Goal: Information Seeking & Learning: Learn about a topic

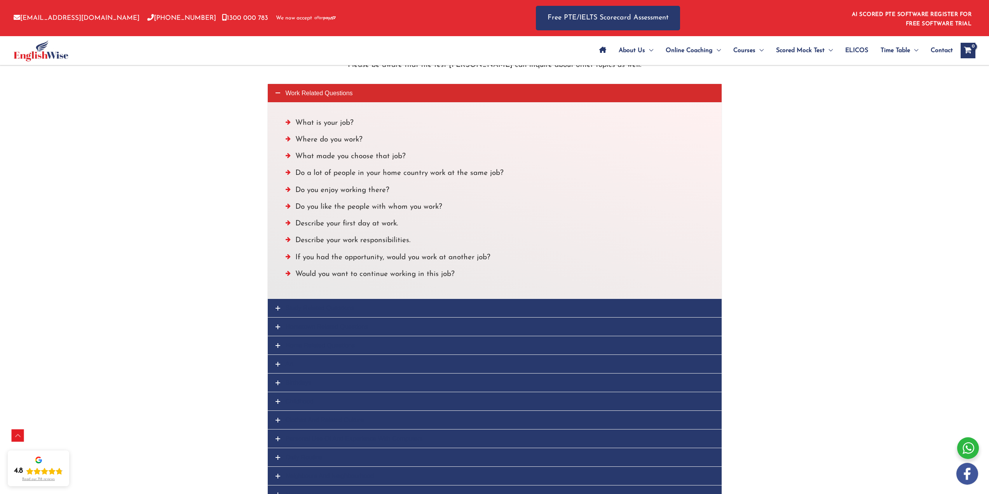
scroll to position [460, 0]
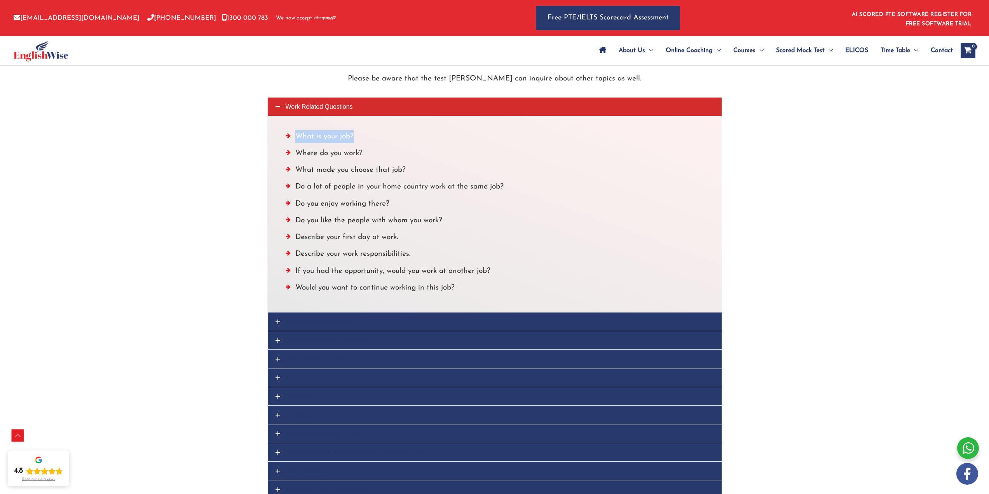
drag, startPoint x: 298, startPoint y: 137, endPoint x: 354, endPoint y: 138, distance: 56.3
click at [354, 138] on li "What is your job?" at bounding box center [495, 138] width 418 height 17
drag, startPoint x: 297, startPoint y: 153, endPoint x: 374, endPoint y: 149, distance: 77.0
click at [374, 149] on li "Where do you work?" at bounding box center [495, 155] width 418 height 17
drag, startPoint x: 292, startPoint y: 173, endPoint x: 413, endPoint y: 166, distance: 121.0
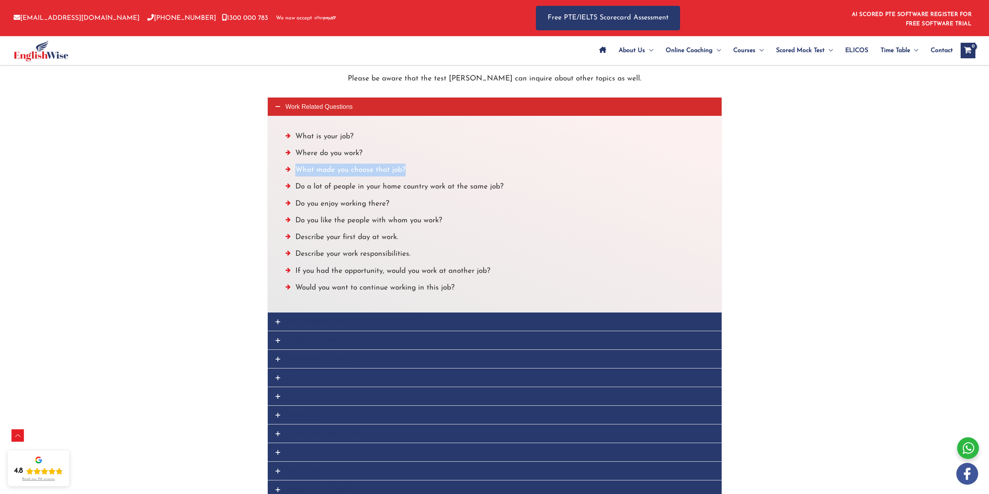
click at [413, 166] on li "What made you choose that job?" at bounding box center [495, 172] width 418 height 17
drag, startPoint x: 308, startPoint y: 237, endPoint x: 423, endPoint y: 232, distance: 114.7
click at [423, 232] on li "Describe your first day at work." at bounding box center [495, 239] width 418 height 17
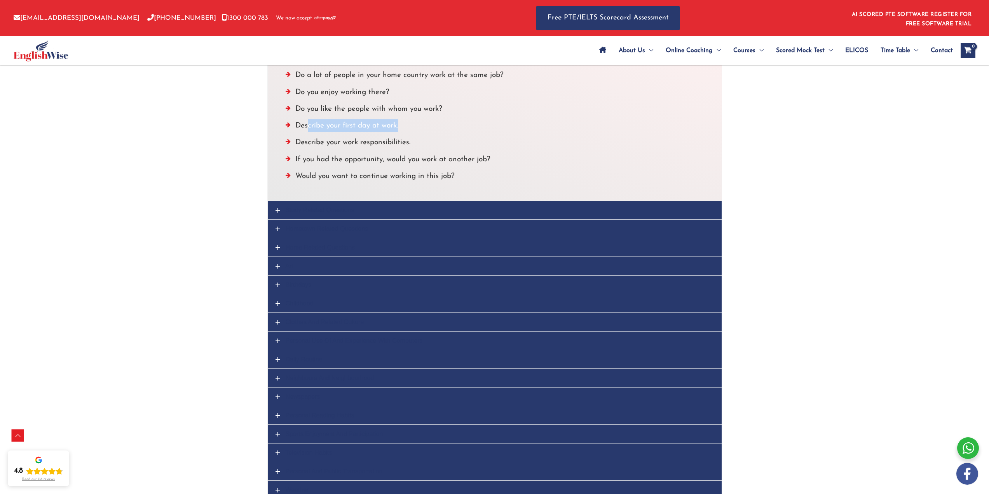
scroll to position [576, 0]
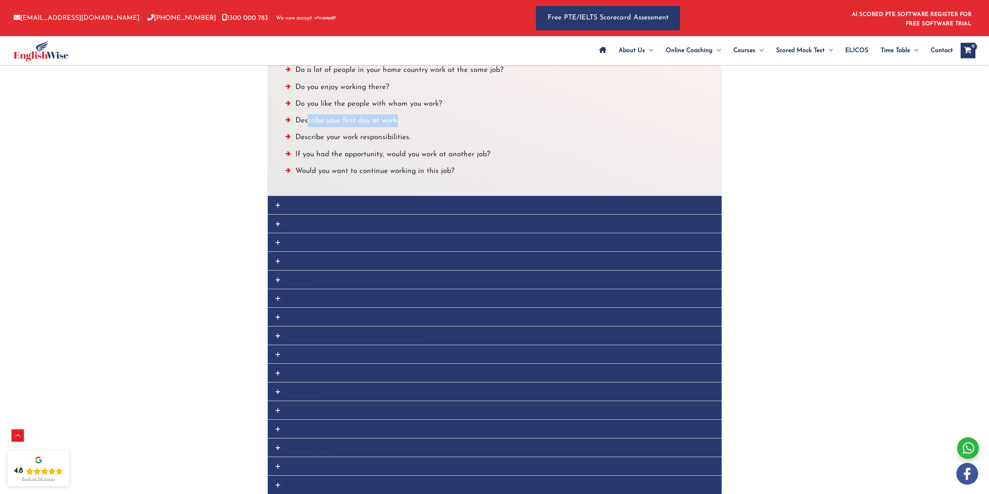
click at [319, 204] on span "Study Related Questions" at bounding box center [320, 205] width 69 height 7
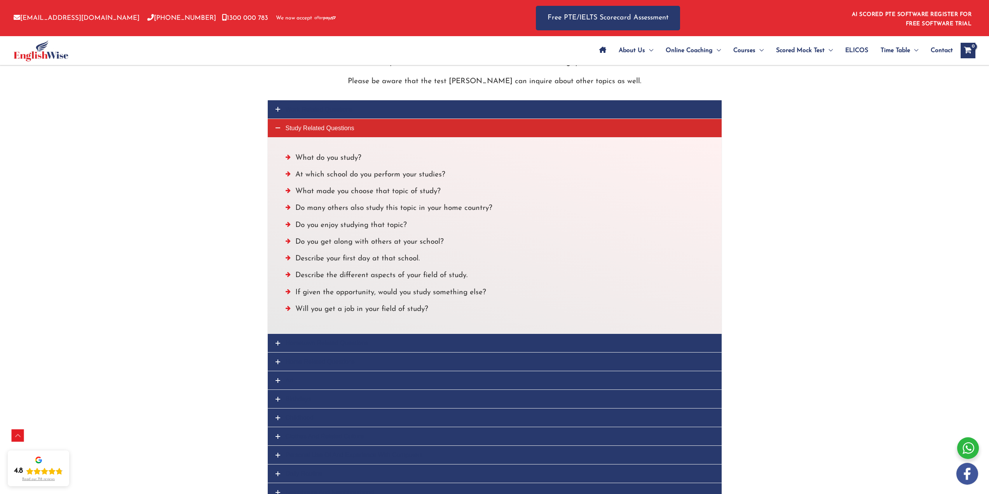
scroll to position [441, 0]
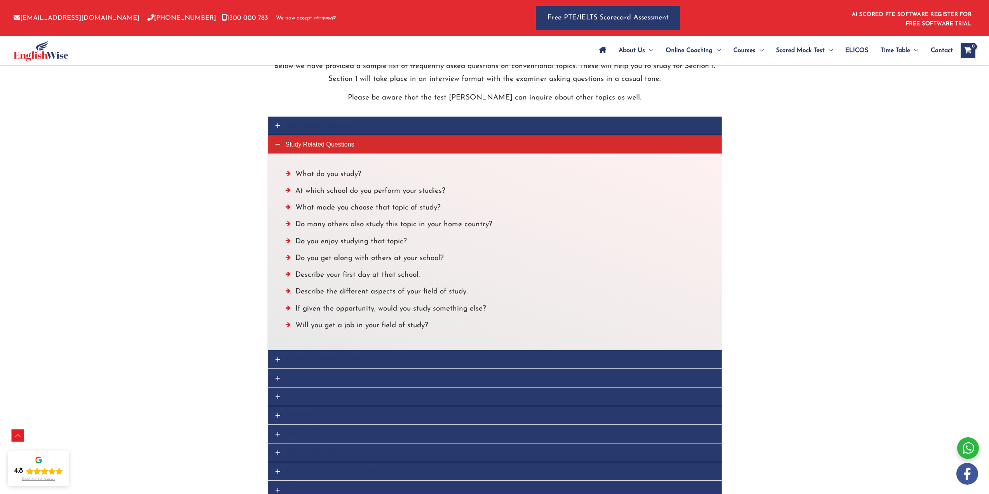
click at [321, 141] on span "Study Related Questions" at bounding box center [320, 144] width 69 height 7
click at [273, 143] on link "Study Related Questions" at bounding box center [495, 144] width 454 height 18
click at [274, 144] on link "Study Related Questions" at bounding box center [495, 144] width 454 height 18
click at [276, 145] on icon at bounding box center [277, 144] width 5 height 5
click at [300, 360] on span "Hometown Related Questions" at bounding box center [327, 359] width 83 height 7
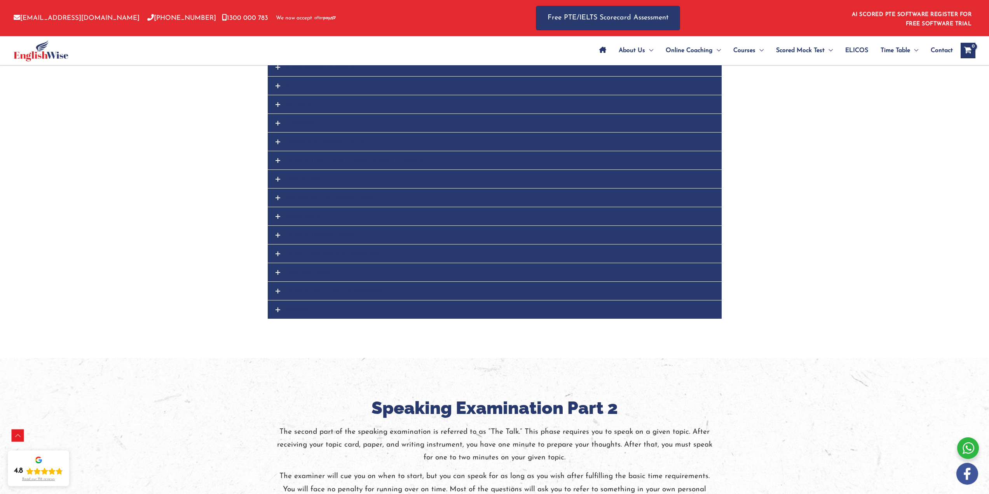
click at [333, 247] on link "Sports Enjoyment And Participation" at bounding box center [495, 253] width 454 height 18
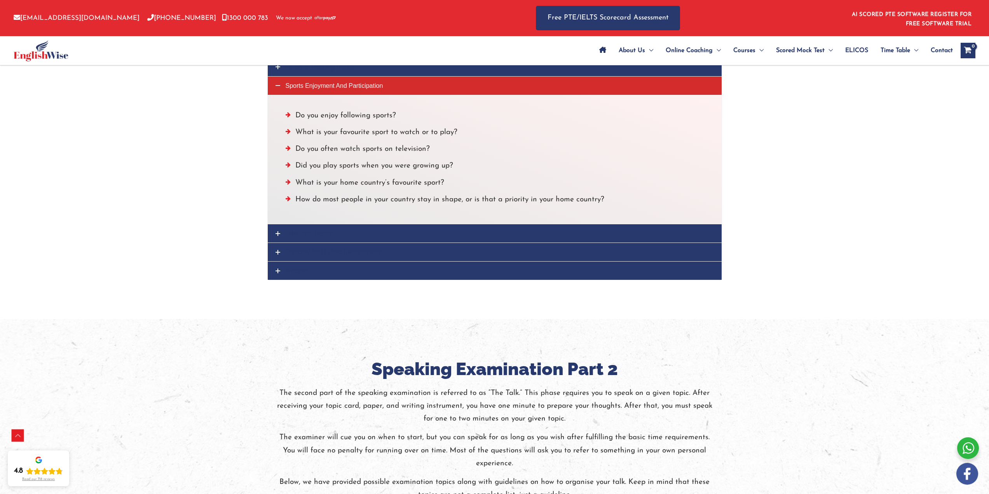
scroll to position [723, 0]
drag, startPoint x: 296, startPoint y: 114, endPoint x: 404, endPoint y: 114, distance: 108.0
click at [404, 114] on li "Do you enjoy following sports?" at bounding box center [495, 117] width 418 height 17
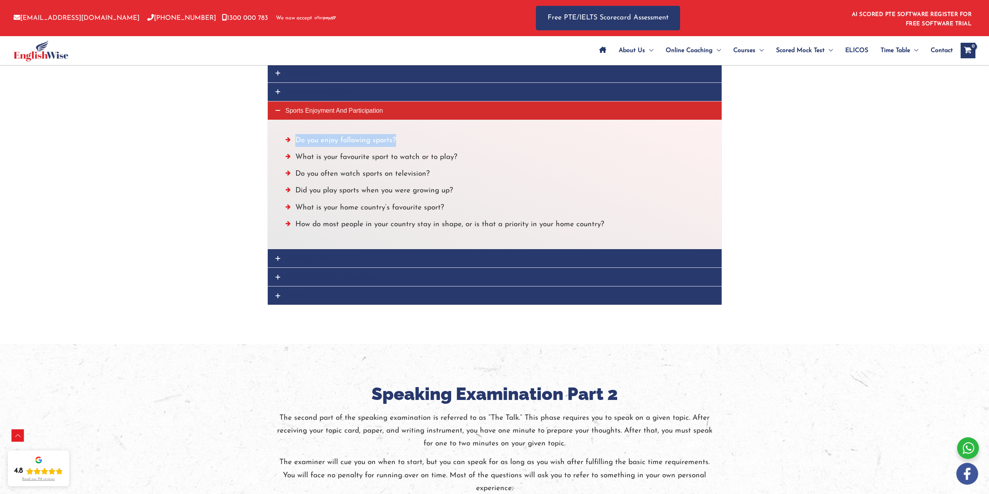
scroll to position [684, 0]
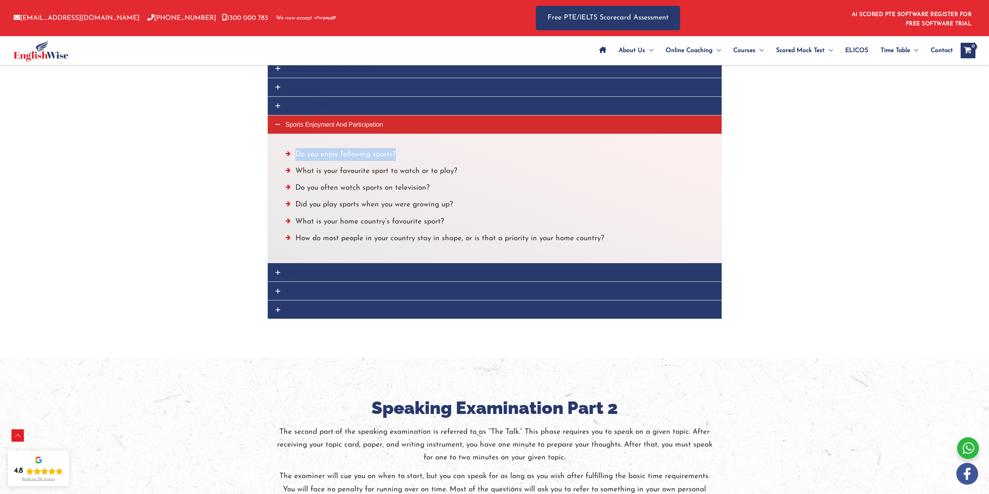
click at [275, 124] on icon at bounding box center [277, 124] width 5 height 5
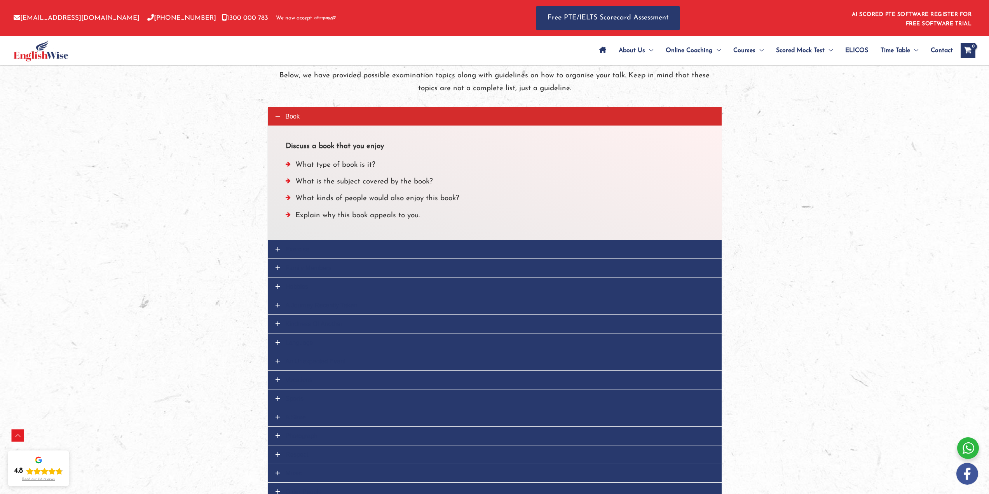
scroll to position [1189, 0]
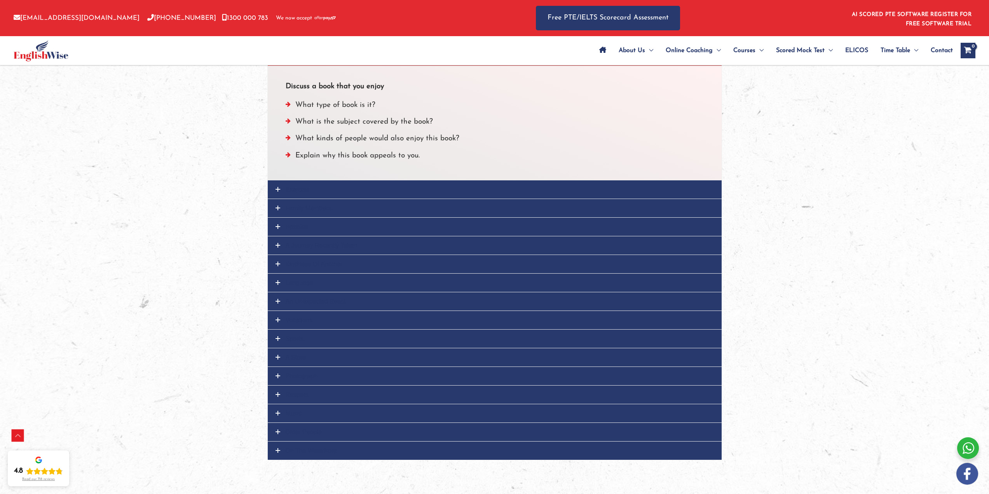
click at [278, 188] on icon at bounding box center [277, 189] width 5 height 5
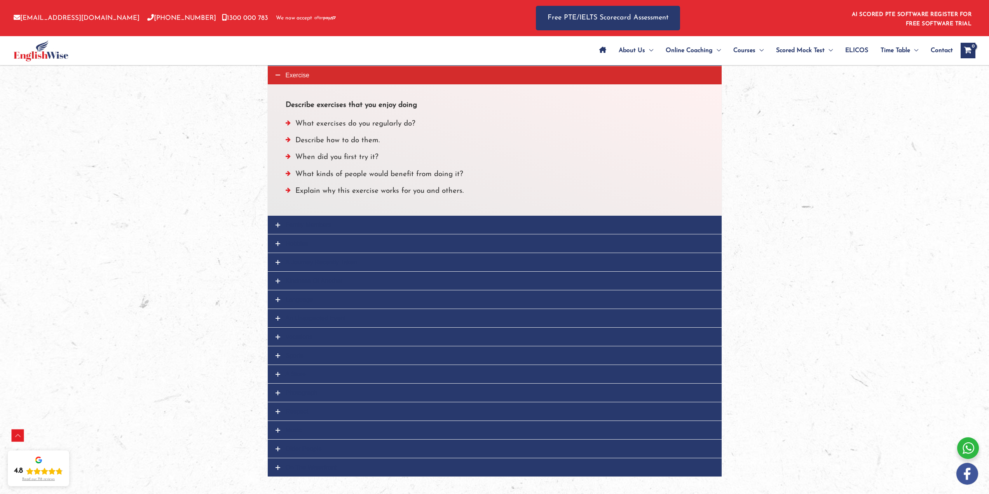
click at [281, 221] on link "Family Members" at bounding box center [495, 225] width 454 height 18
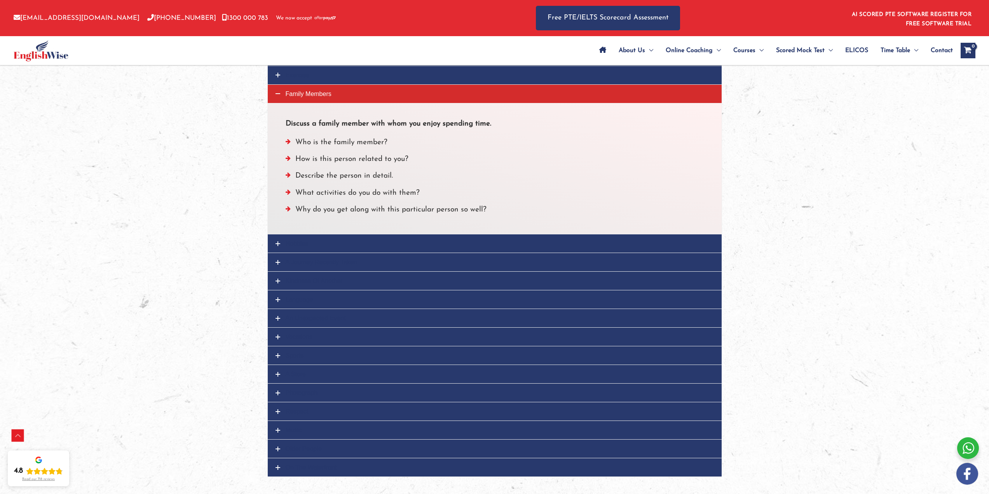
click at [281, 239] on link "Hobbies" at bounding box center [495, 243] width 454 height 18
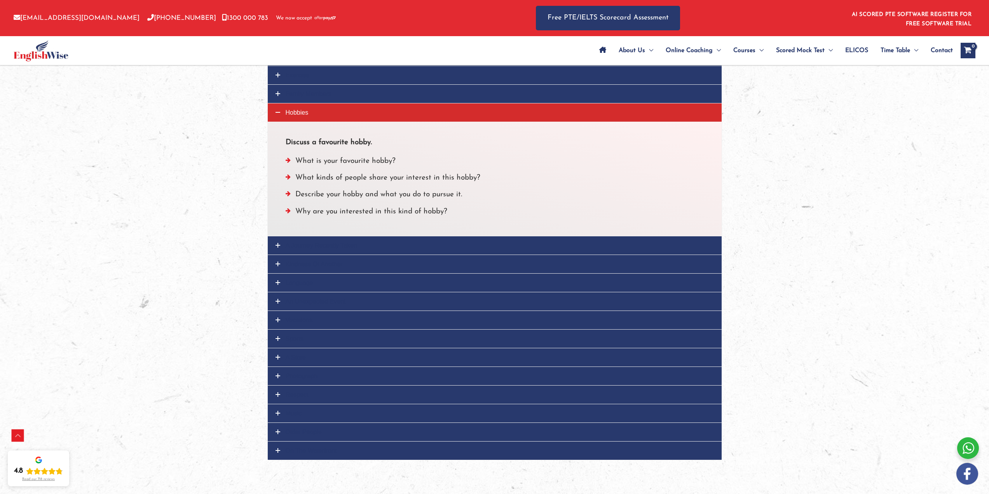
click at [277, 246] on icon at bounding box center [277, 245] width 5 height 5
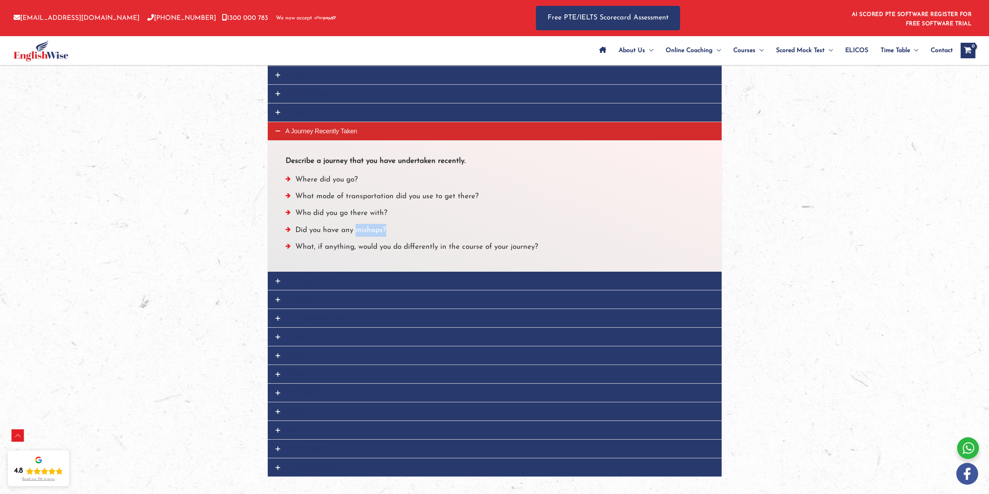
drag, startPoint x: 355, startPoint y: 231, endPoint x: 389, endPoint y: 227, distance: 34.0
click at [389, 227] on li "Did you have any mishaps?" at bounding box center [495, 232] width 418 height 17
click at [363, 233] on li "Did you have any mishaps?" at bounding box center [495, 232] width 418 height 17
drag, startPoint x: 357, startPoint y: 229, endPoint x: 366, endPoint y: 232, distance: 9.6
click at [366, 232] on li "Did you have any mishaps?" at bounding box center [495, 232] width 418 height 17
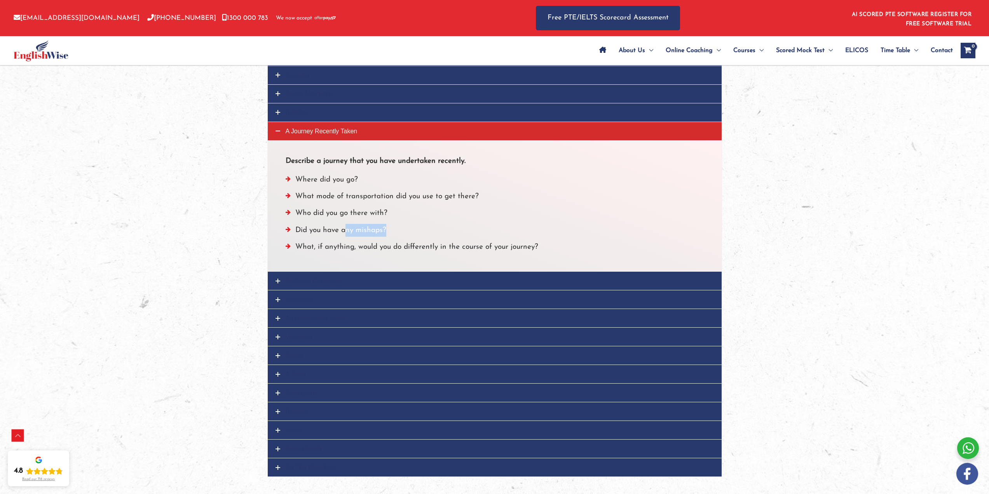
drag, startPoint x: 390, startPoint y: 230, endPoint x: 346, endPoint y: 228, distance: 44.3
click at [346, 228] on li "Did you have any mishaps?" at bounding box center [495, 232] width 418 height 17
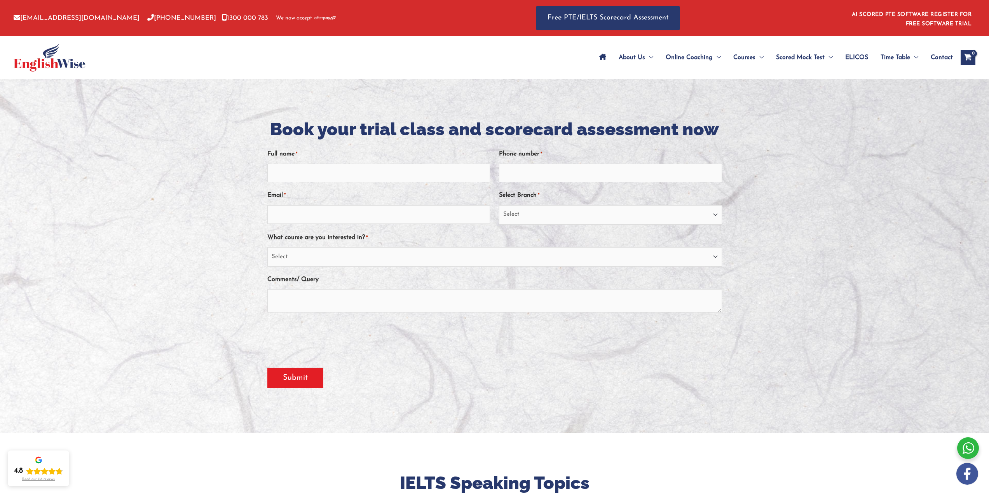
click at [176, 240] on div at bounding box center [494, 256] width 989 height 354
